Goal: Task Accomplishment & Management: Use online tool/utility

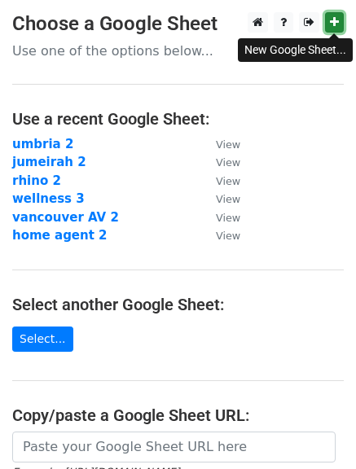
click at [337, 24] on icon at bounding box center [334, 21] width 9 height 11
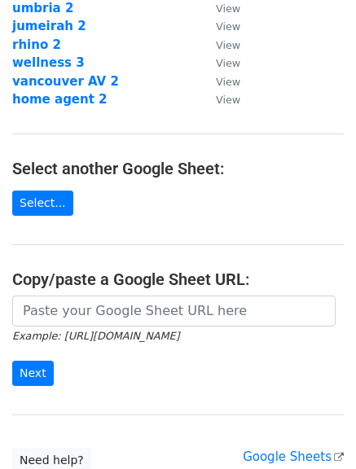
scroll to position [190, 0]
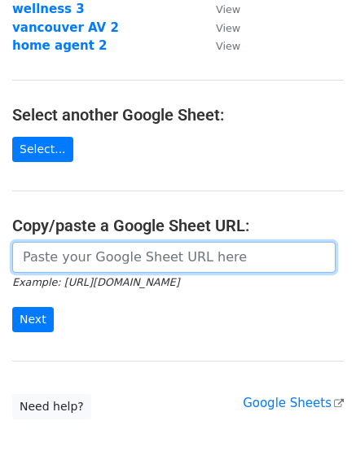
click at [220, 262] on input "url" at bounding box center [173, 257] width 323 height 31
paste input "[URL][DOMAIN_NAME]"
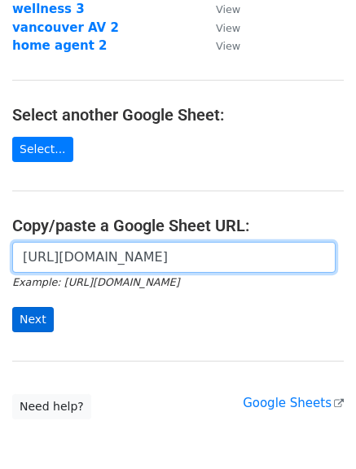
type input "[URL][DOMAIN_NAME]"
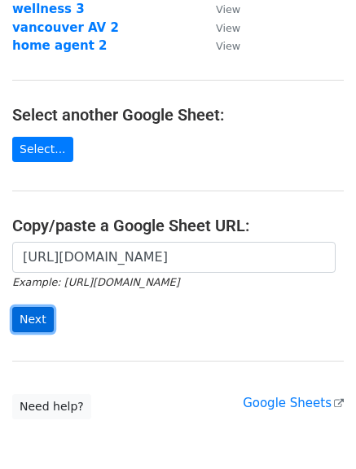
click at [27, 318] on input "Next" at bounding box center [33, 319] width 42 height 25
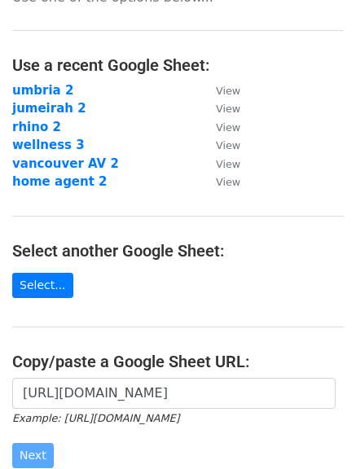
scroll to position [0, 0]
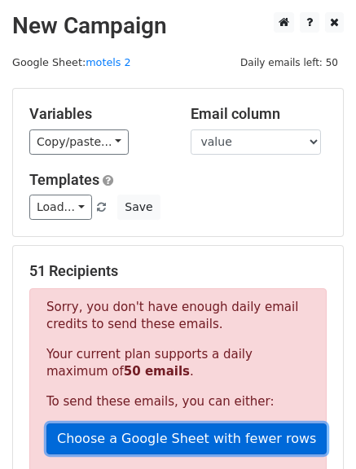
click at [196, 443] on link "Choose a Google Sheet with fewer rows" at bounding box center [186, 439] width 280 height 31
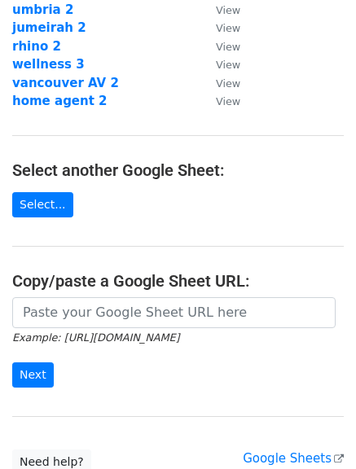
scroll to position [151, 0]
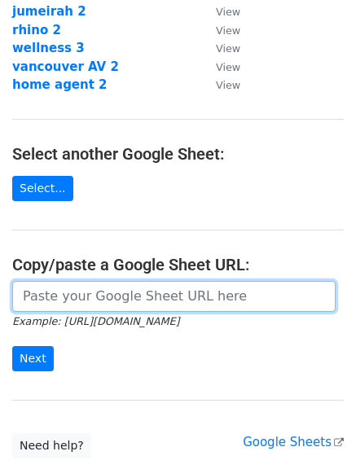
click at [179, 300] on input "url" at bounding box center [173, 296] width 323 height 31
paste input "[URL][DOMAIN_NAME]"
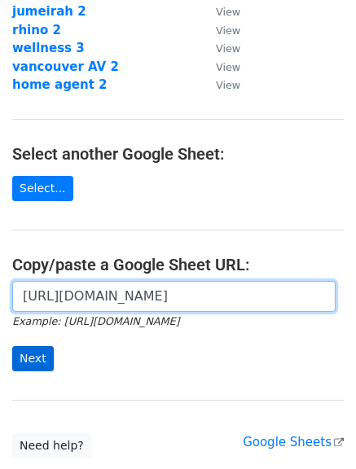
type input "[URL][DOMAIN_NAME]"
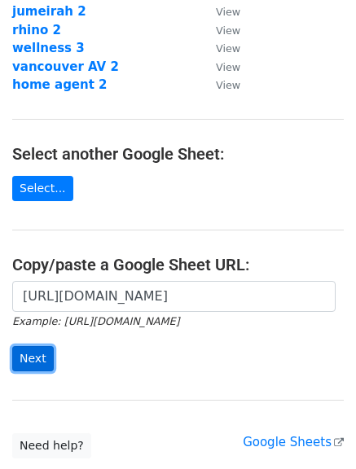
scroll to position [0, 0]
click at [26, 363] on input "Next" at bounding box center [33, 358] width 42 height 25
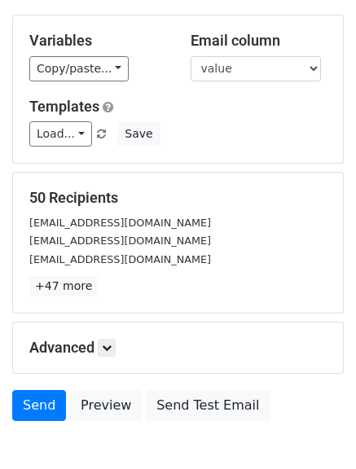
scroll to position [164, 0]
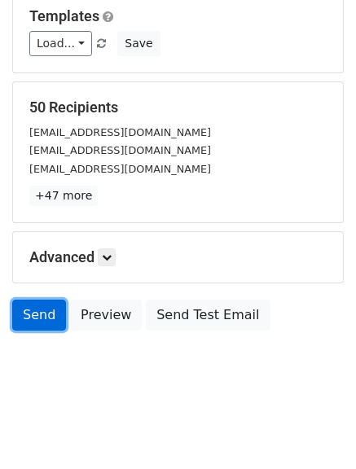
click at [33, 320] on link "Send" at bounding box center [39, 315] width 54 height 31
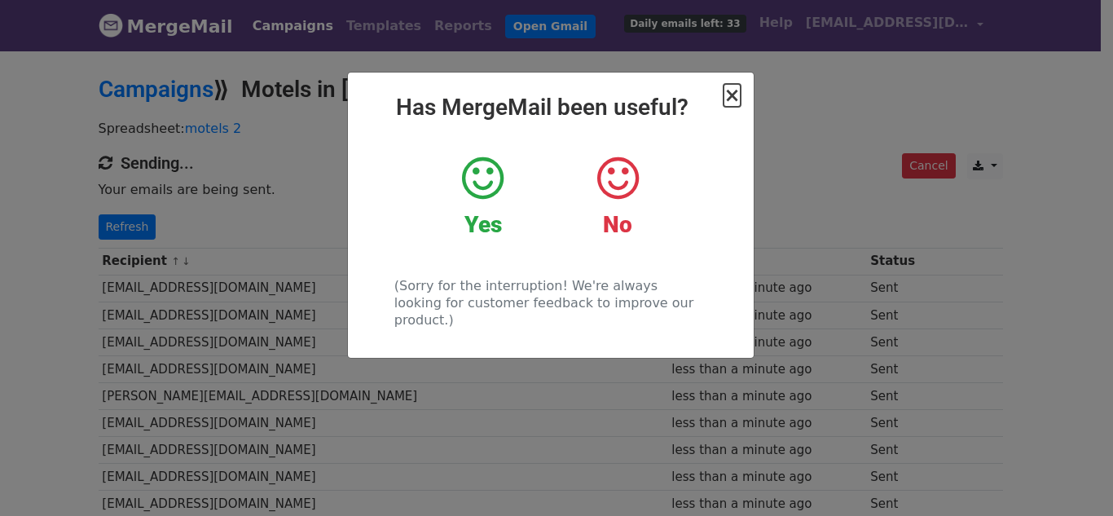
click at [737, 94] on span "×" at bounding box center [732, 95] width 16 height 23
